Goal: Use online tool/utility: Utilize a website feature to perform a specific function

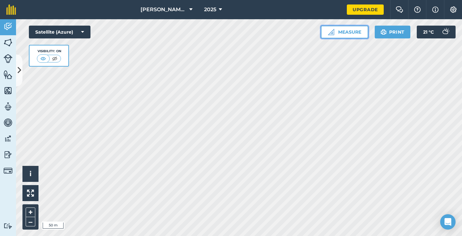
click at [341, 31] on button "Measure" at bounding box center [344, 32] width 47 height 13
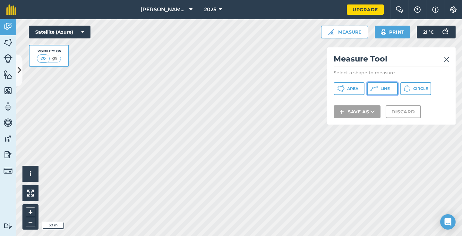
click at [383, 92] on button "Line" at bounding box center [382, 88] width 31 height 13
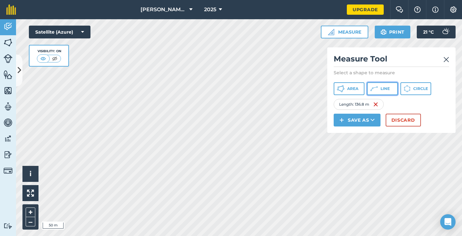
click at [378, 86] on button "Line" at bounding box center [382, 88] width 31 height 13
click at [344, 89] on icon at bounding box center [341, 89] width 8 height 8
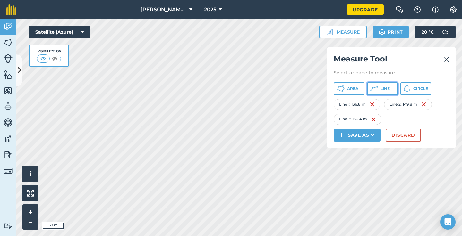
click at [375, 95] on button "Line" at bounding box center [382, 88] width 31 height 13
click at [331, 37] on button "Measure" at bounding box center [342, 32] width 47 height 13
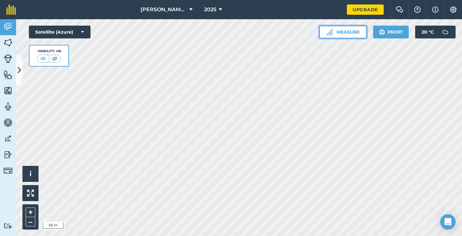
click at [354, 35] on button "Measure" at bounding box center [342, 32] width 47 height 13
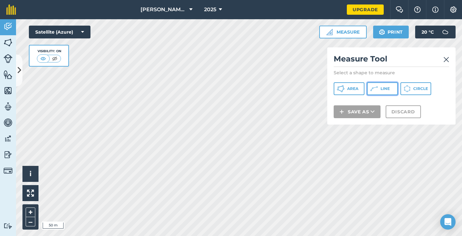
click at [344, 89] on icon at bounding box center [341, 89] width 8 height 8
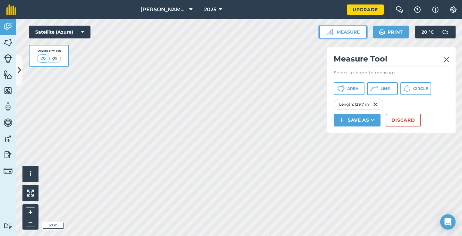
click at [334, 34] on button "Measure" at bounding box center [342, 32] width 47 height 13
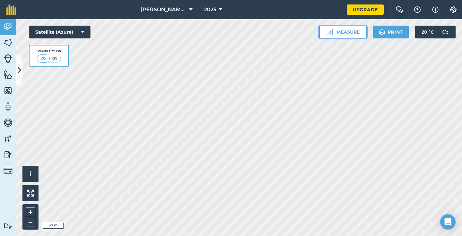
click at [333, 33] on button "Measure" at bounding box center [342, 32] width 47 height 13
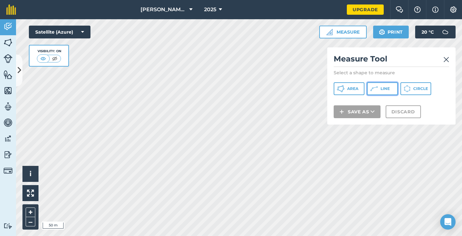
click at [379, 91] on button "Line" at bounding box center [382, 88] width 31 height 13
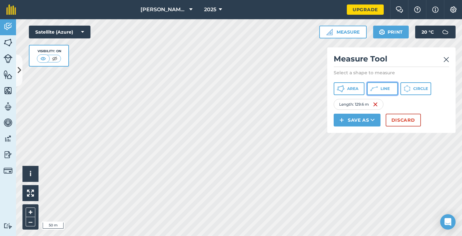
click at [344, 89] on icon at bounding box center [343, 90] width 2 height 2
click at [382, 91] on button "Line" at bounding box center [382, 88] width 31 height 13
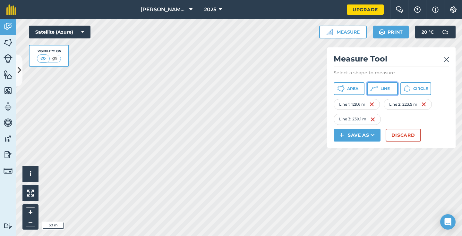
click at [378, 90] on button "Line" at bounding box center [382, 88] width 31 height 13
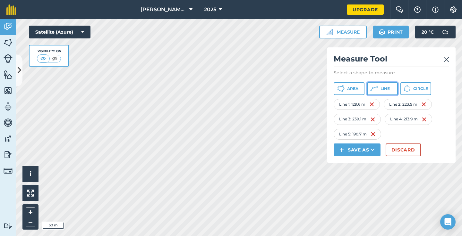
click at [384, 89] on span "Line" at bounding box center [384, 88] width 9 height 5
click at [383, 89] on span "Line" at bounding box center [384, 88] width 9 height 5
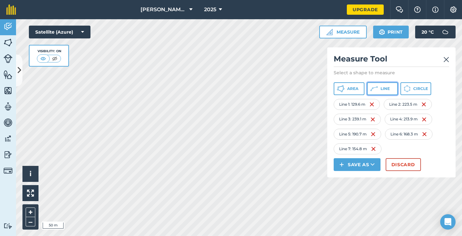
click at [371, 93] on button "Line" at bounding box center [382, 88] width 31 height 13
click at [344, 91] on icon at bounding box center [341, 89] width 8 height 8
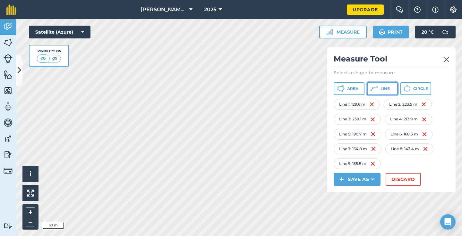
click at [378, 88] on button "Line" at bounding box center [382, 88] width 31 height 13
click at [380, 85] on button "Line" at bounding box center [382, 88] width 31 height 13
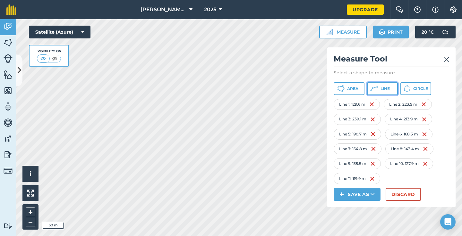
click at [379, 92] on button "Line" at bounding box center [382, 88] width 31 height 13
click at [384, 89] on span "Line" at bounding box center [384, 88] width 9 height 5
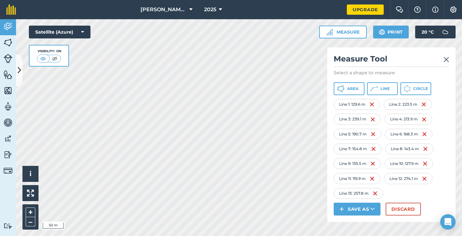
click at [379, 193] on div "Line 13 : 257.8 m" at bounding box center [358, 193] width 49 height 11
click at [376, 193] on img at bounding box center [374, 194] width 5 height 8
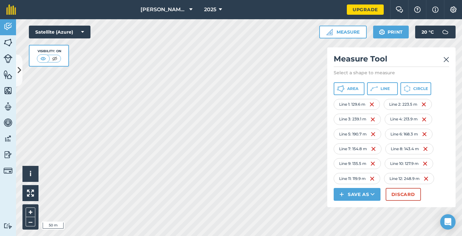
click at [446, 62] on img at bounding box center [446, 60] width 6 height 8
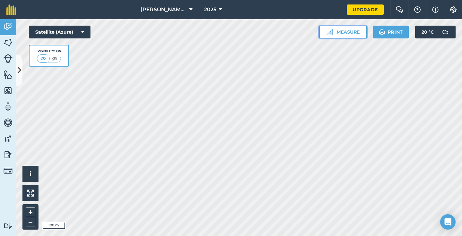
click at [338, 33] on button "Measure" at bounding box center [342, 32] width 47 height 13
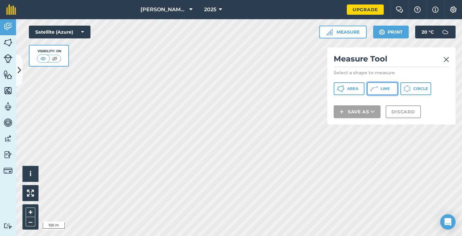
click at [369, 86] on button "Line" at bounding box center [382, 88] width 31 height 13
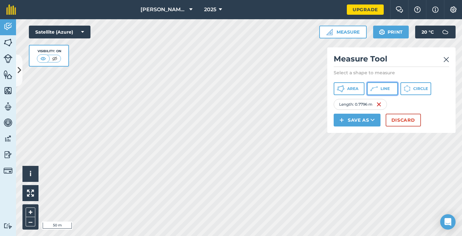
click at [344, 91] on icon at bounding box center [341, 89] width 8 height 8
click at [377, 103] on img at bounding box center [375, 105] width 5 height 8
click at [344, 90] on icon at bounding box center [341, 89] width 8 height 8
click at [378, 88] on button "Line" at bounding box center [382, 88] width 31 height 13
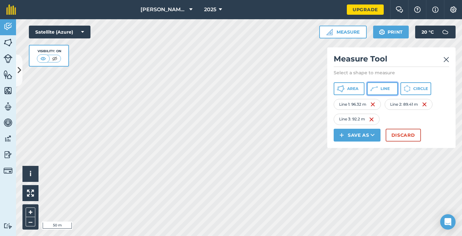
click at [385, 86] on span "Line" at bounding box center [384, 88] width 9 height 5
click at [381, 94] on button "Line" at bounding box center [382, 88] width 31 height 13
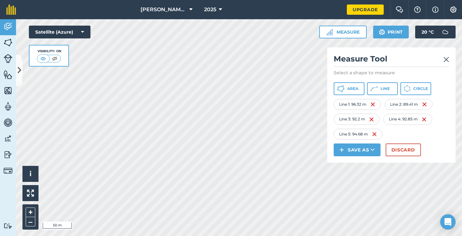
click at [366, 88] on div "Area Line Circle" at bounding box center [391, 88] width 115 height 13
click at [384, 89] on span "Line" at bounding box center [384, 88] width 9 height 5
click at [379, 91] on button "Line" at bounding box center [382, 88] width 31 height 13
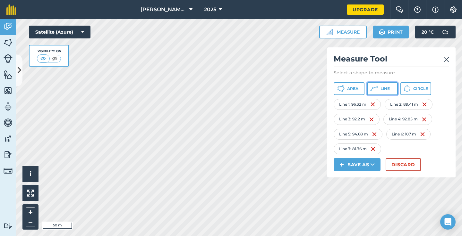
click at [384, 94] on button "Line" at bounding box center [382, 88] width 31 height 13
click at [379, 86] on button "Line" at bounding box center [382, 88] width 31 height 13
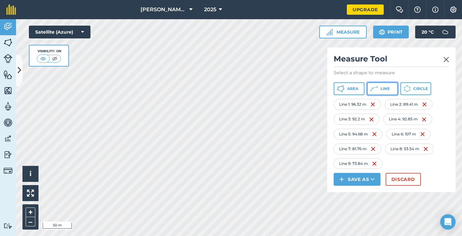
click at [344, 90] on icon at bounding box center [341, 89] width 8 height 8
click at [430, 165] on img at bounding box center [427, 164] width 5 height 8
click at [387, 90] on span "Line" at bounding box center [384, 88] width 9 height 5
click at [390, 89] on button "Line" at bounding box center [382, 88] width 31 height 13
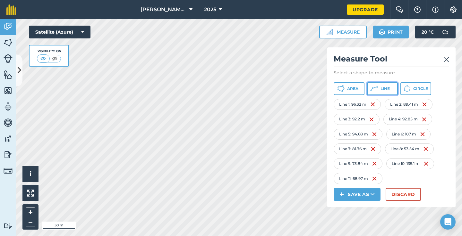
click at [344, 92] on icon at bounding box center [341, 89] width 8 height 8
click at [375, 84] on button "Line" at bounding box center [382, 88] width 31 height 13
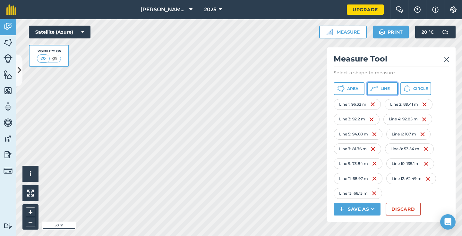
click at [344, 89] on icon at bounding box center [343, 90] width 2 height 2
click at [380, 86] on button "Line" at bounding box center [382, 88] width 31 height 13
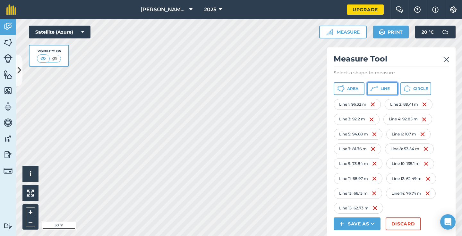
click at [375, 94] on button "Line" at bounding box center [382, 88] width 31 height 13
click at [446, 60] on img at bounding box center [446, 60] width 6 height 8
